Goal: Task Accomplishment & Management: Use online tool/utility

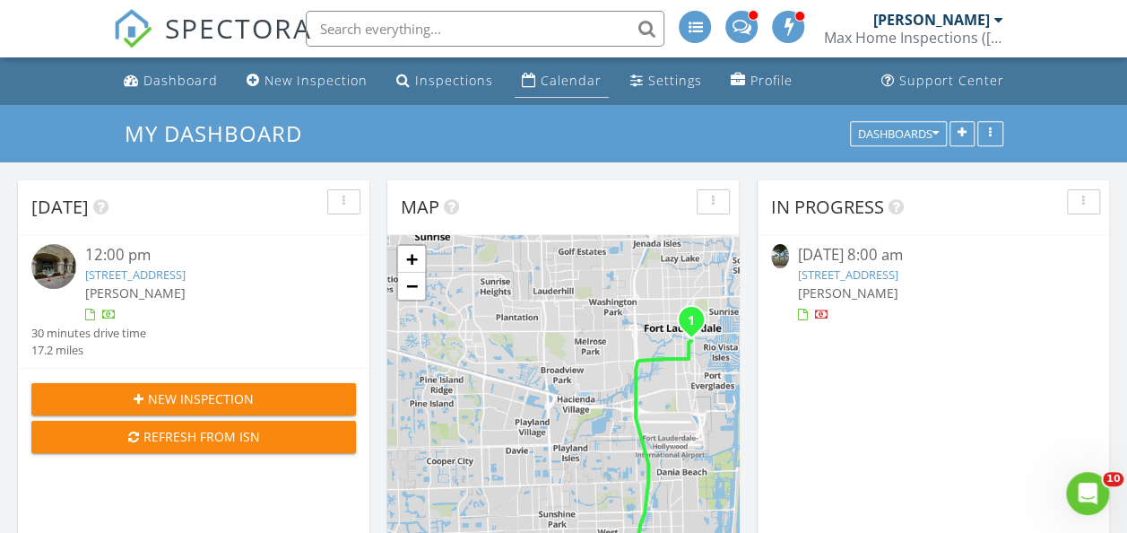
click at [578, 74] on div "Calendar" at bounding box center [571, 80] width 61 height 17
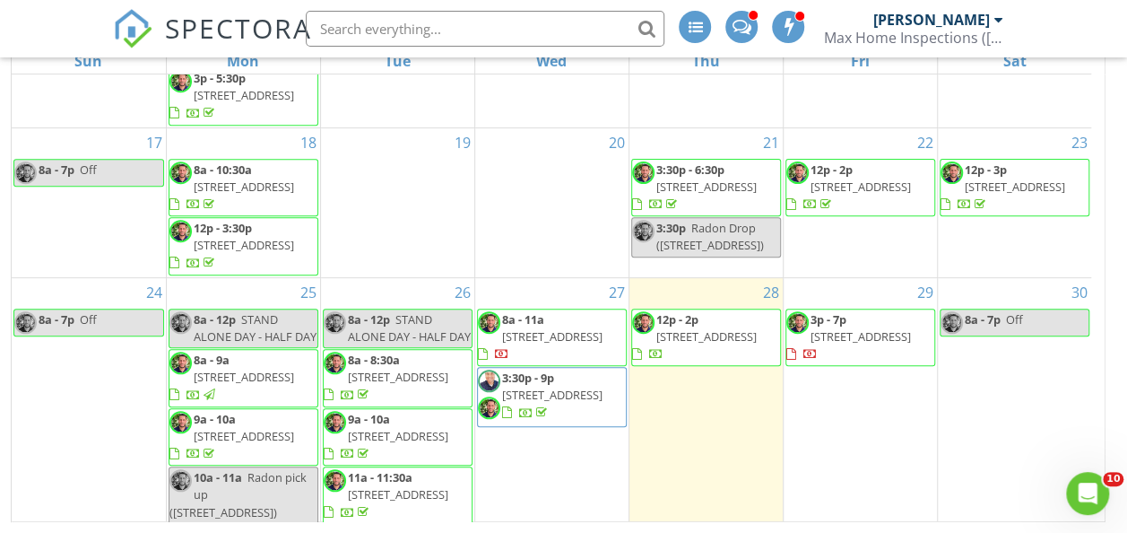
scroll to position [897, 0]
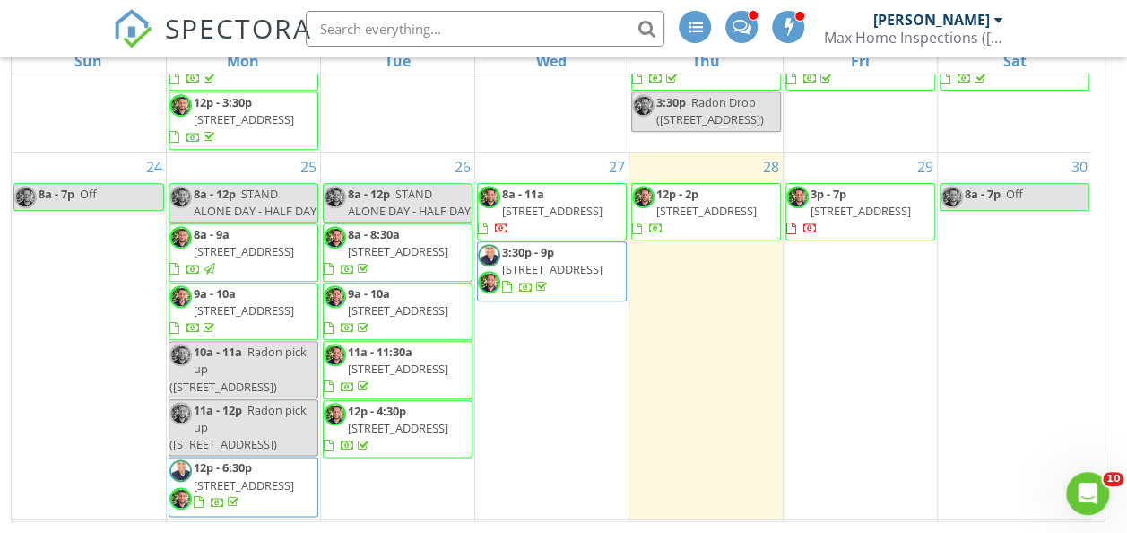
click at [565, 219] on span "1080 Carolina Ave, Fort Lauderdale 33312" at bounding box center [552, 211] width 100 height 16
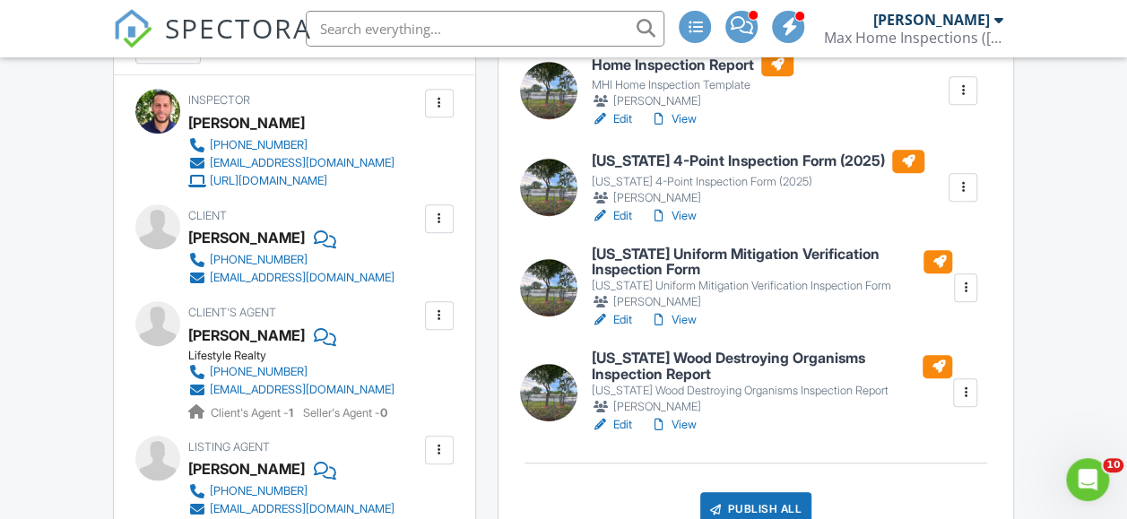
click at [694, 426] on link "View" at bounding box center [673, 425] width 47 height 18
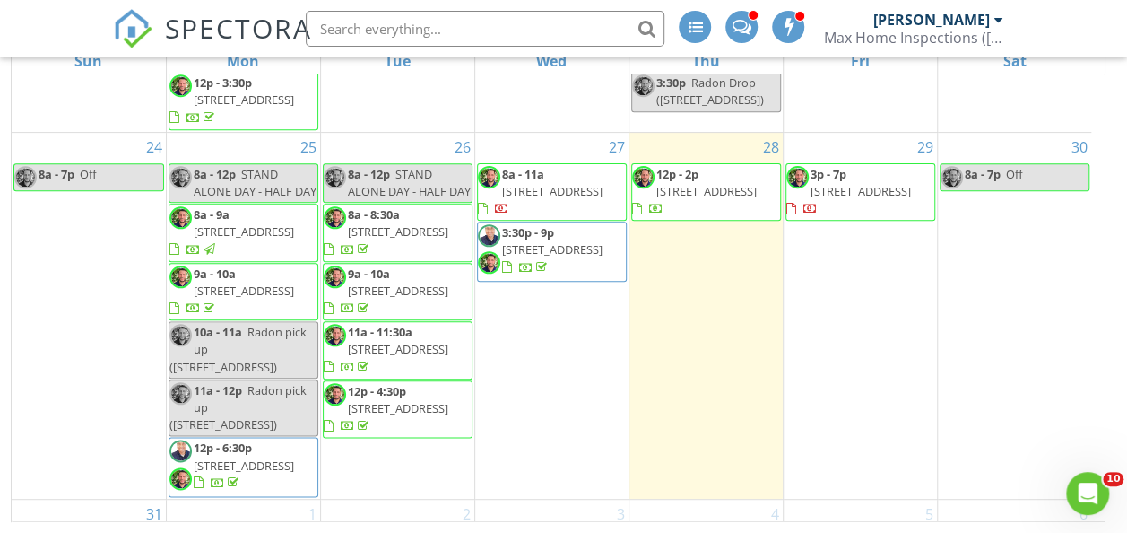
scroll to position [987, 0]
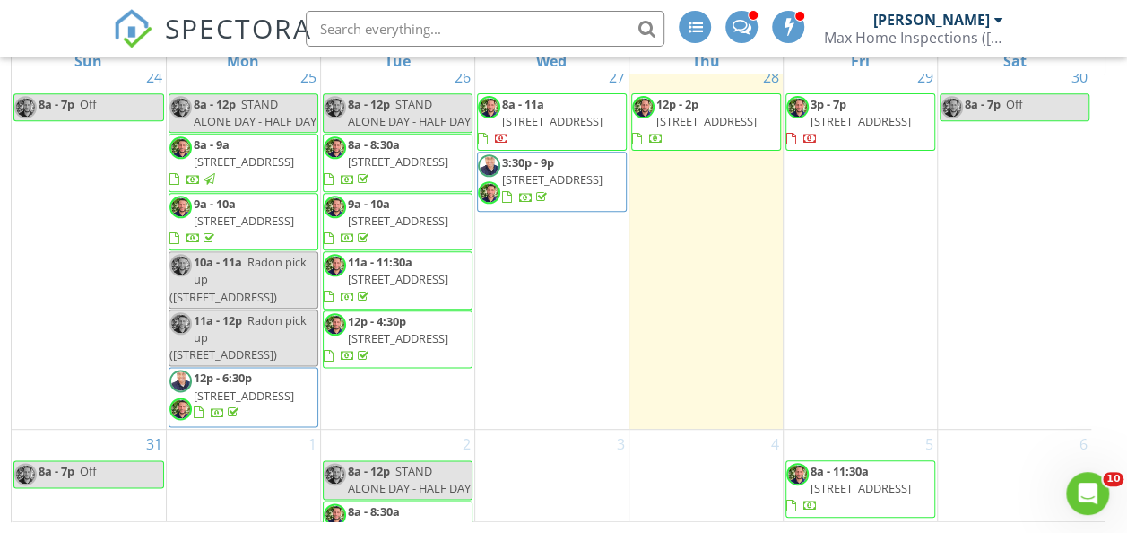
click at [572, 129] on span "[STREET_ADDRESS]" at bounding box center [552, 121] width 100 height 16
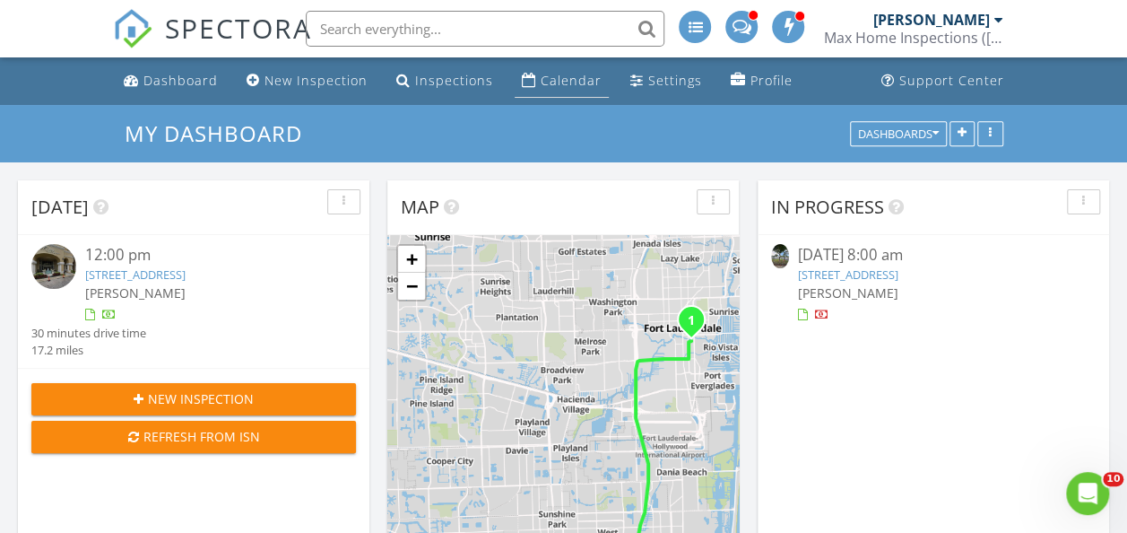
click at [565, 70] on link "Calendar" at bounding box center [562, 81] width 94 height 33
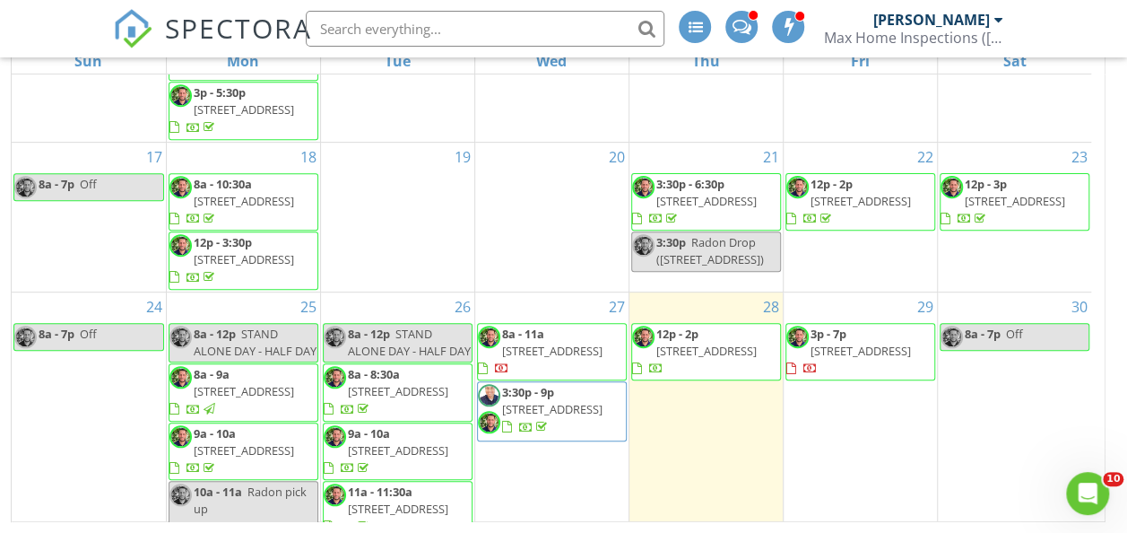
scroll to position [897, 0]
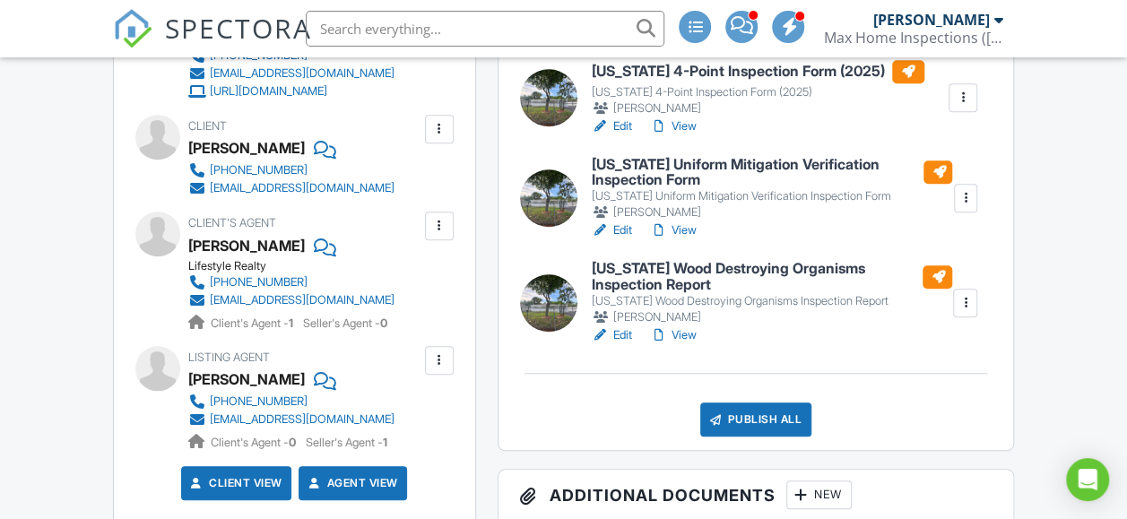
click at [689, 333] on link "View" at bounding box center [673, 335] width 47 height 18
click at [681, 124] on link "View" at bounding box center [673, 126] width 47 height 18
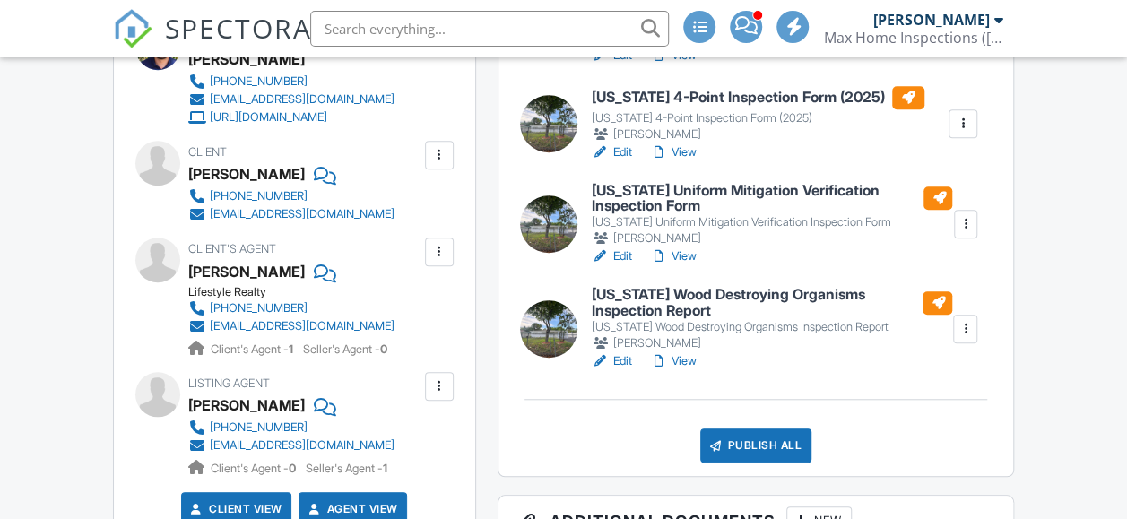
scroll to position [574, 0]
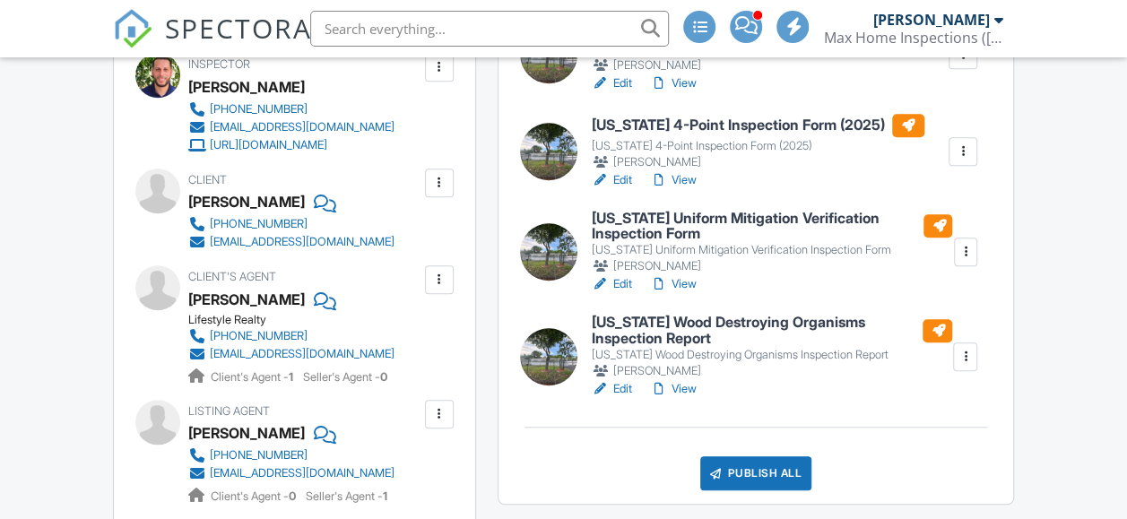
click at [687, 283] on link "View" at bounding box center [673, 284] width 47 height 18
click at [691, 178] on link "View" at bounding box center [673, 180] width 47 height 18
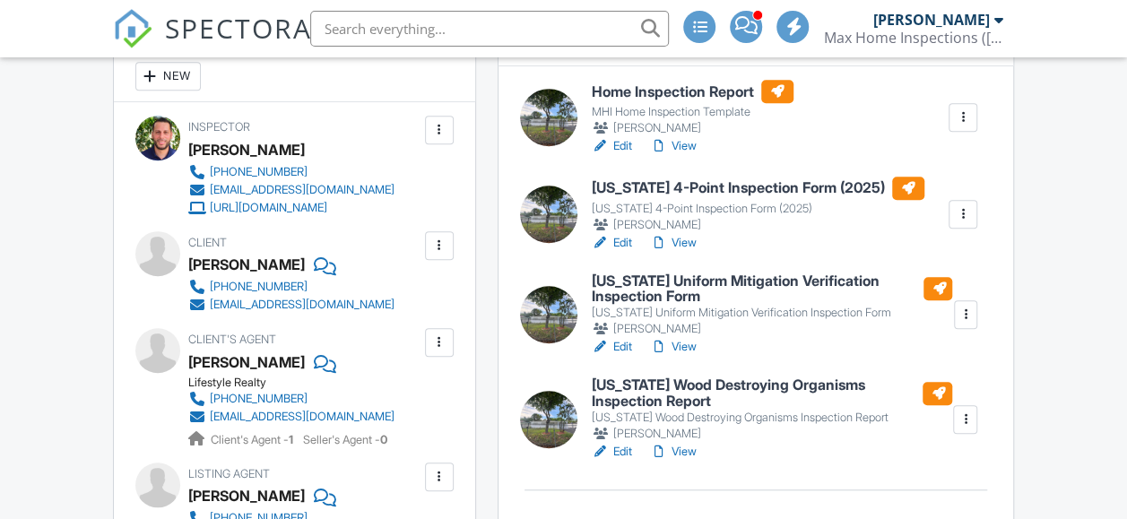
scroll to position [484, 0]
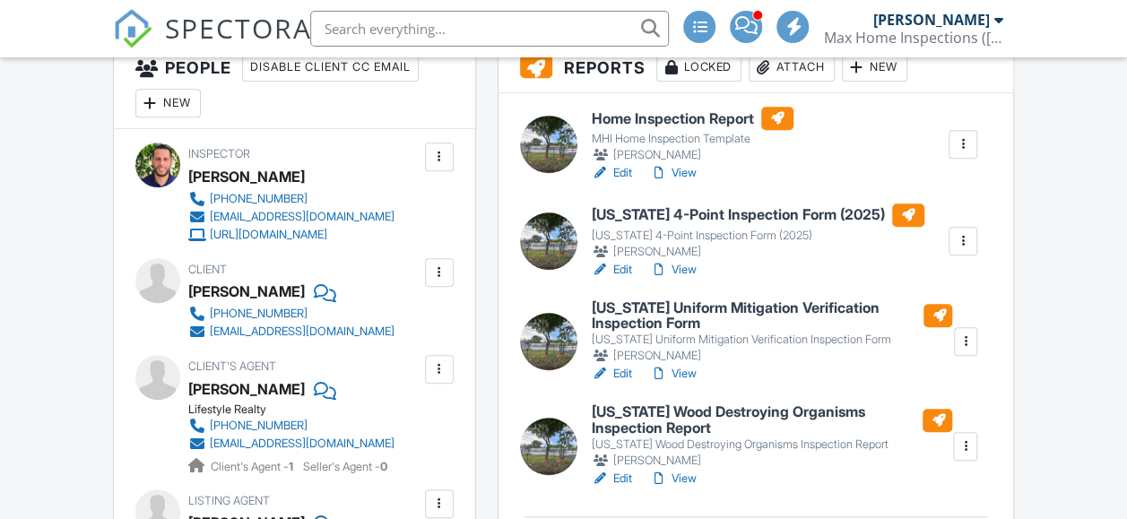
click at [674, 174] on link "View" at bounding box center [673, 173] width 47 height 18
click at [689, 172] on link "View" at bounding box center [673, 173] width 47 height 18
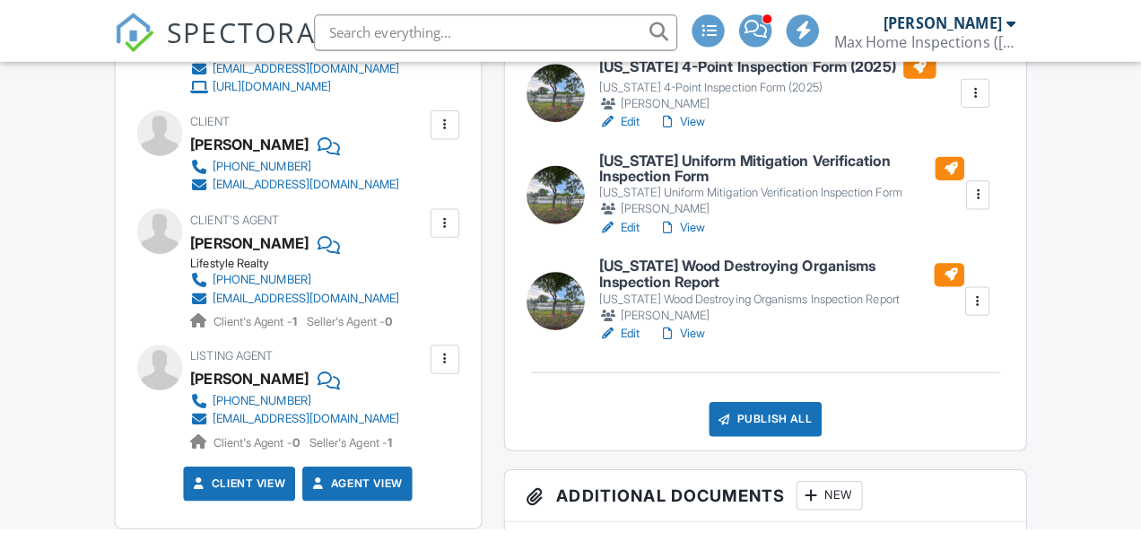
scroll to position [753, 0]
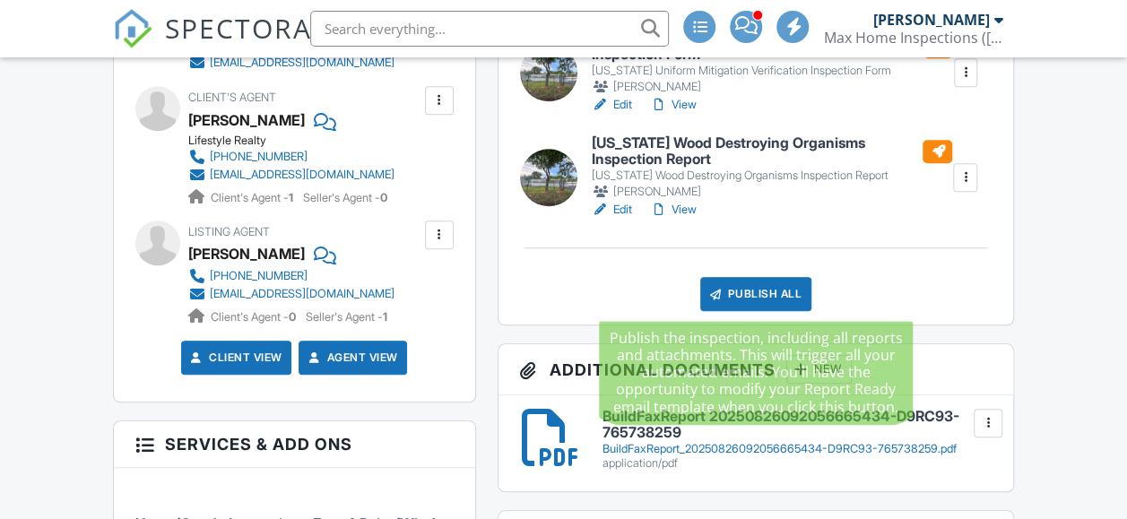
click at [775, 291] on div "Publish All" at bounding box center [756, 294] width 112 height 34
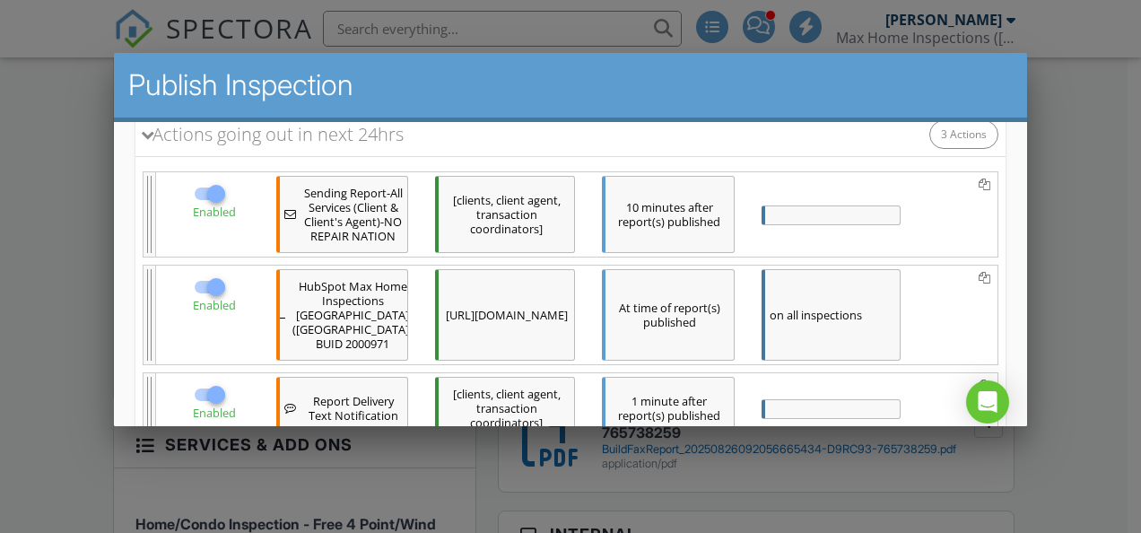
scroll to position [534, 0]
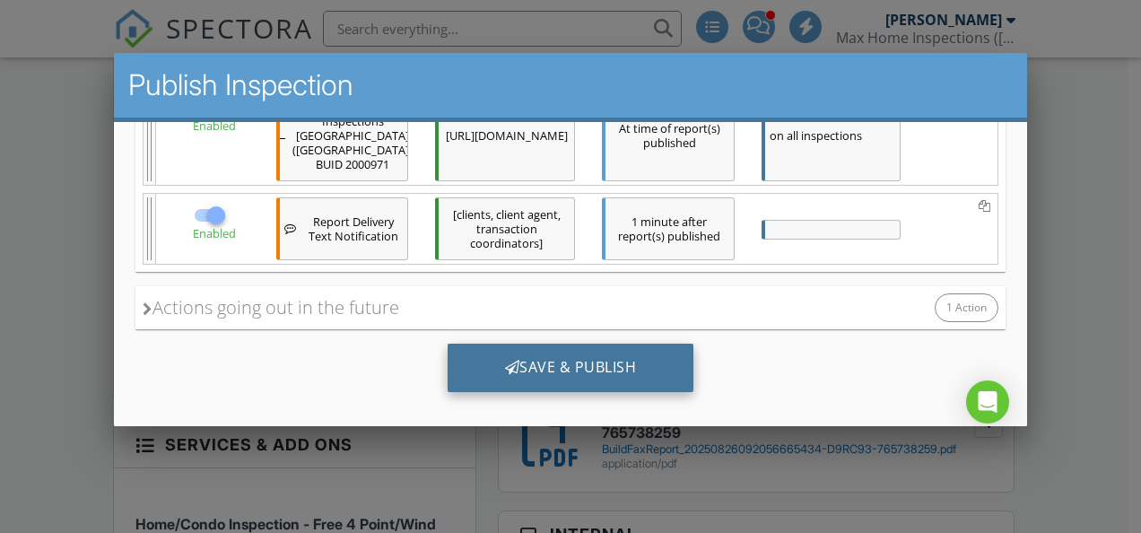
click at [590, 376] on div "Save & Publish" at bounding box center [571, 368] width 247 height 48
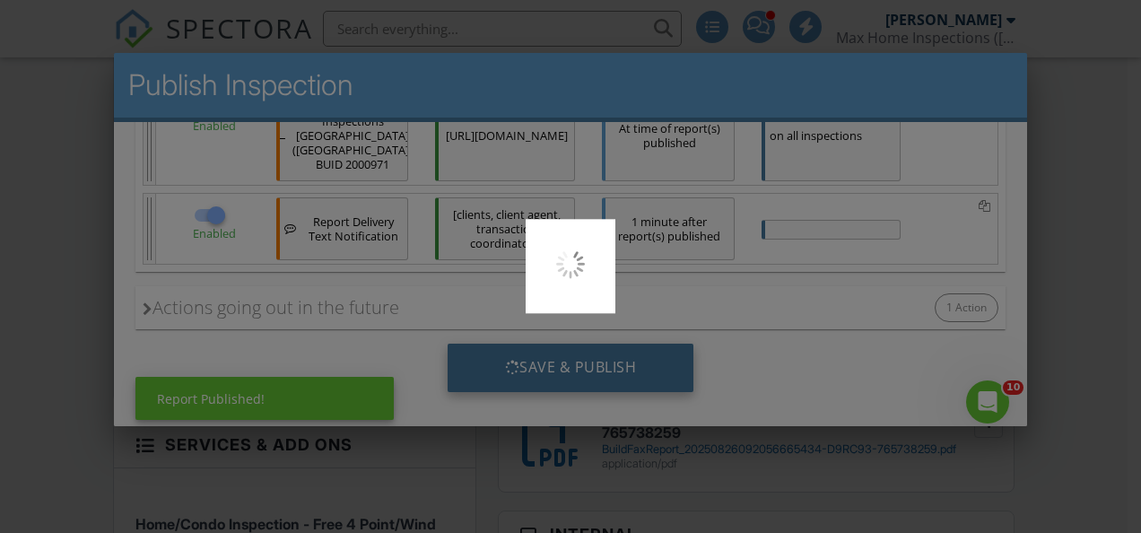
scroll to position [0, 0]
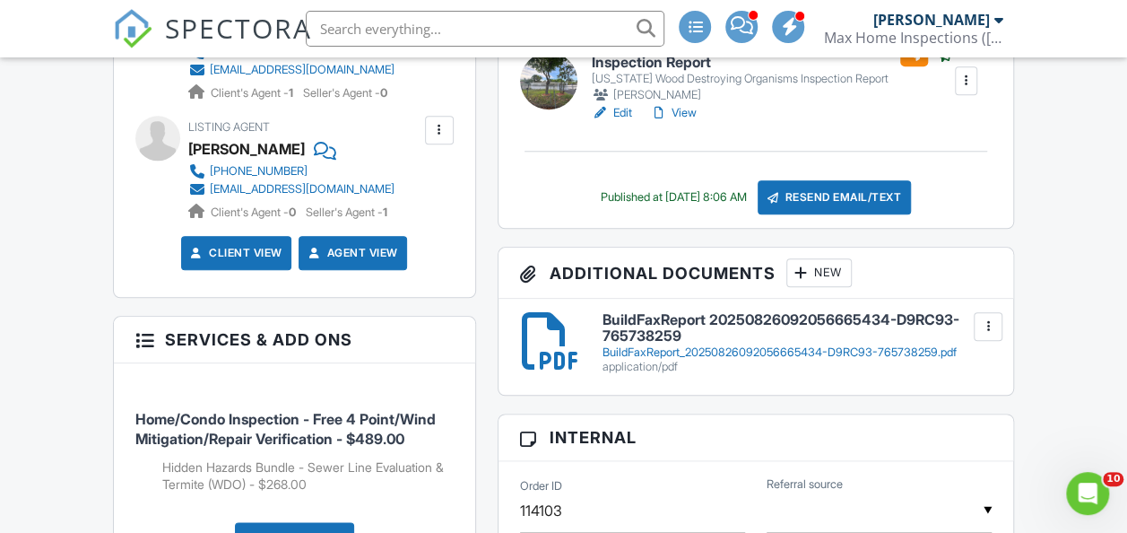
scroll to position [897, 0]
